Goal: Communication & Community: Share content

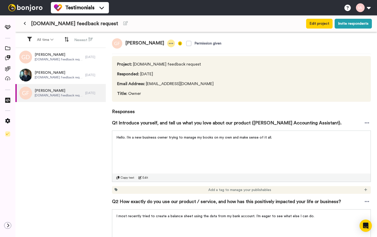
click at [169, 44] on icon at bounding box center [171, 43] width 5 height 5
click at [152, 52] on li "Edit profile" at bounding box center [144, 52] width 44 height 7
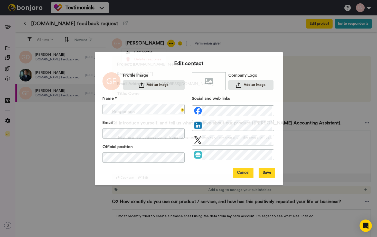
click at [235, 170] on button "Cancel" at bounding box center [243, 173] width 21 height 10
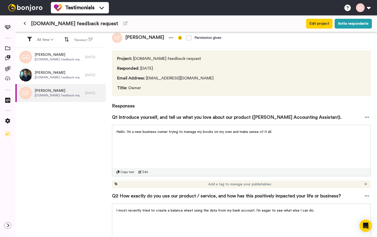
scroll to position [5, 0]
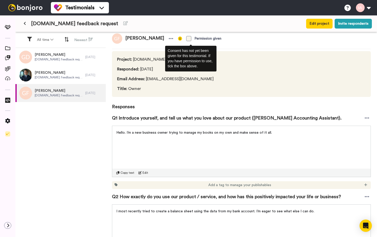
click at [186, 39] on span at bounding box center [188, 38] width 5 height 5
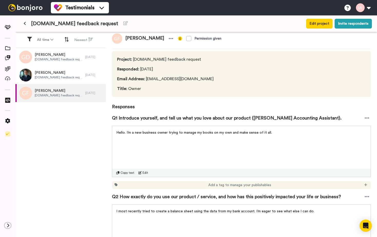
scroll to position [0, 0]
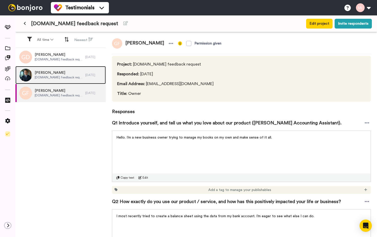
click at [62, 70] on div "[PERSON_NAME] [DOMAIN_NAME] feedback request" at bounding box center [50, 75] width 70 height 18
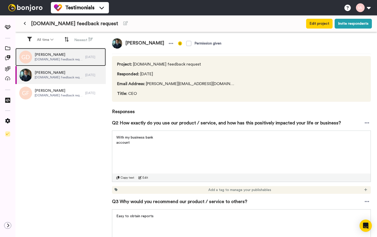
click at [50, 52] on span "[PERSON_NAME]" at bounding box center [59, 54] width 48 height 5
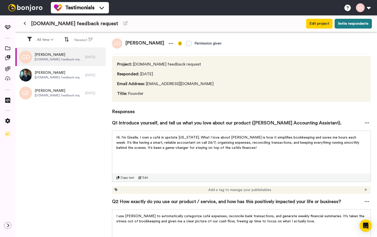
click at [358, 24] on button "Invite respondents" at bounding box center [353, 24] width 37 height 10
